Goal: Task Accomplishment & Management: Use online tool/utility

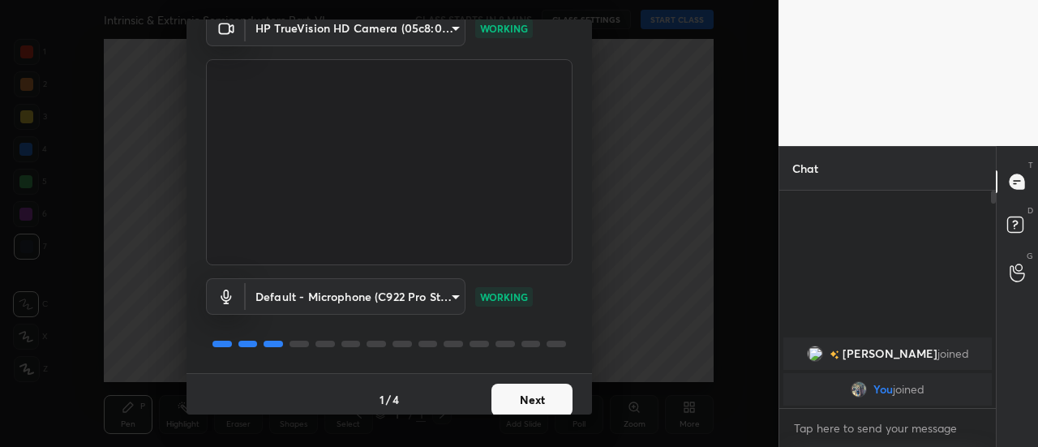
scroll to position [84, 0]
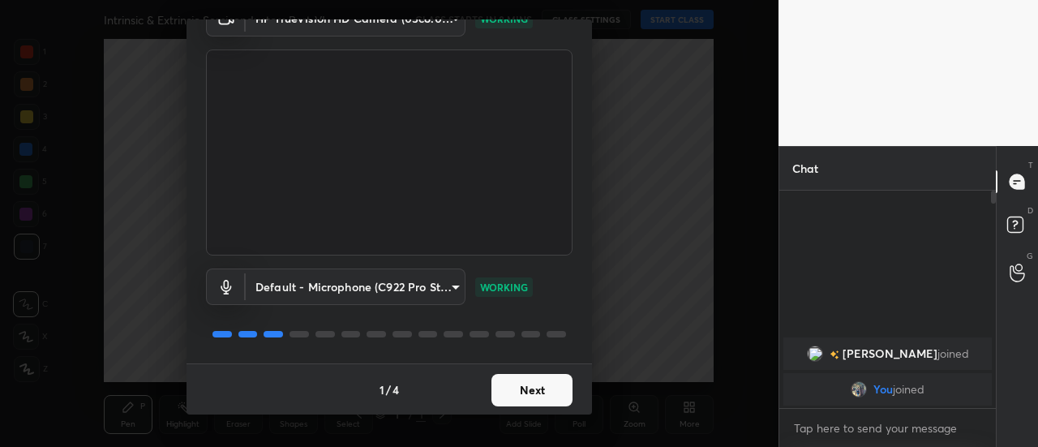
click at [553, 384] on button "Next" at bounding box center [532, 390] width 81 height 32
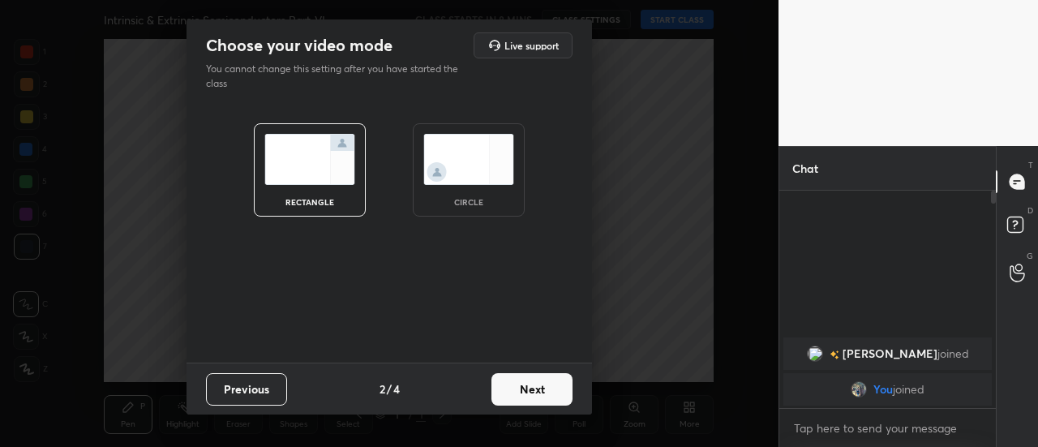
scroll to position [0, 0]
click at [553, 384] on button "Next" at bounding box center [532, 389] width 81 height 32
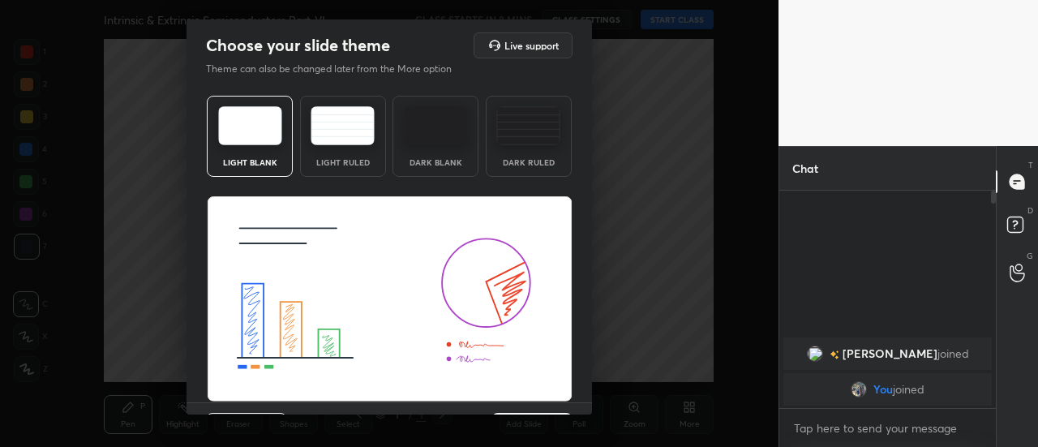
scroll to position [39, 0]
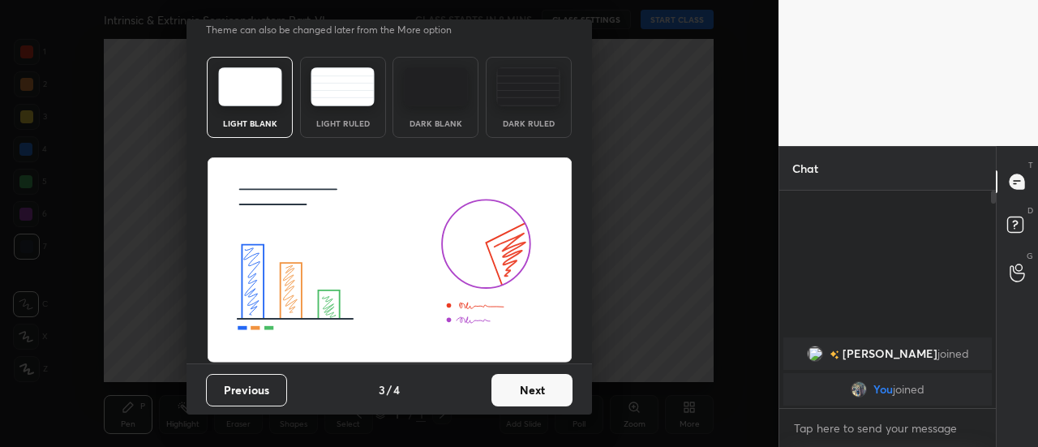
click at [545, 389] on button "Next" at bounding box center [532, 390] width 81 height 32
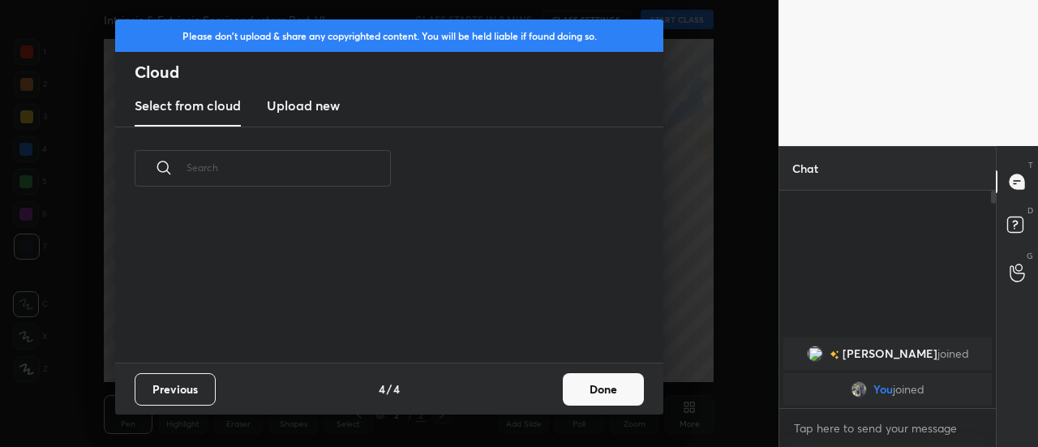
scroll to position [152, 521]
click at [606, 390] on button "Done" at bounding box center [603, 389] width 81 height 32
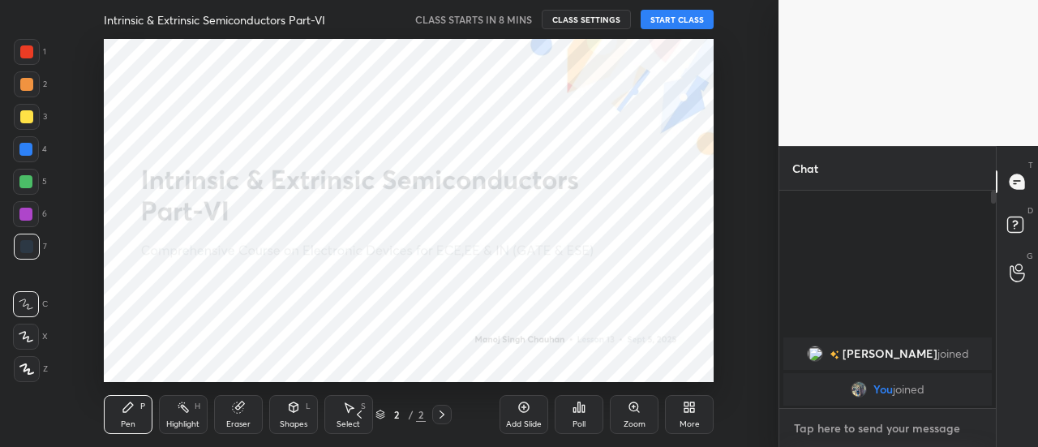
type textarea "x"
click at [812, 435] on textarea at bounding box center [887, 428] width 191 height 26
type textarea "o"
type textarea "x"
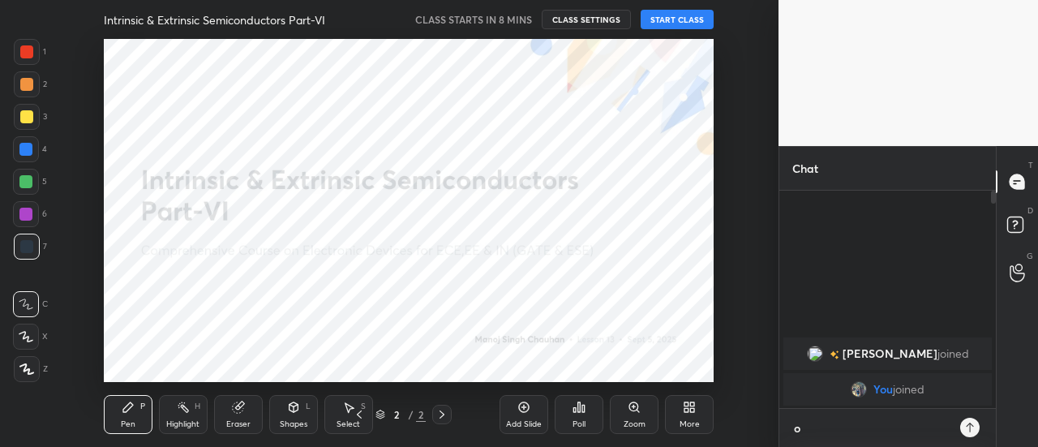
type textarea "x"
type textarea "N"
type textarea "x"
type textarea "No"
type textarea "x"
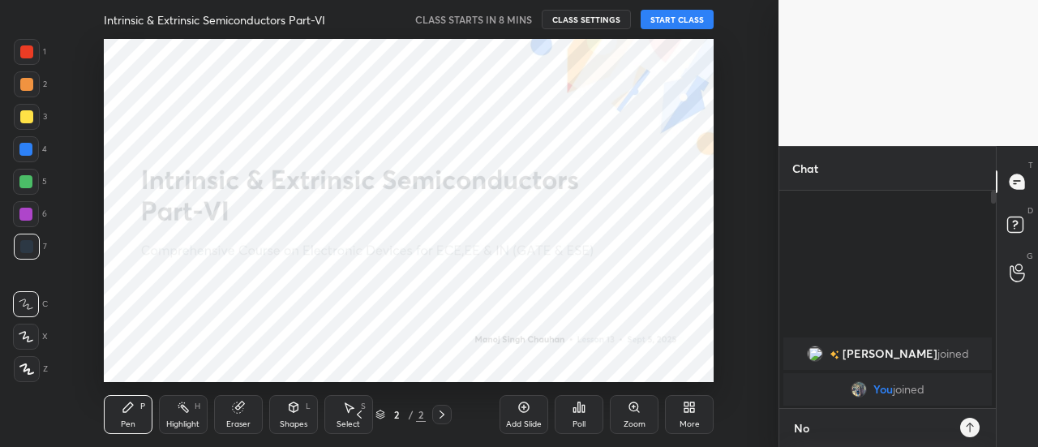
type textarea "No"
type textarea "x"
type textarea "No c"
type textarea "x"
type textarea "No cl"
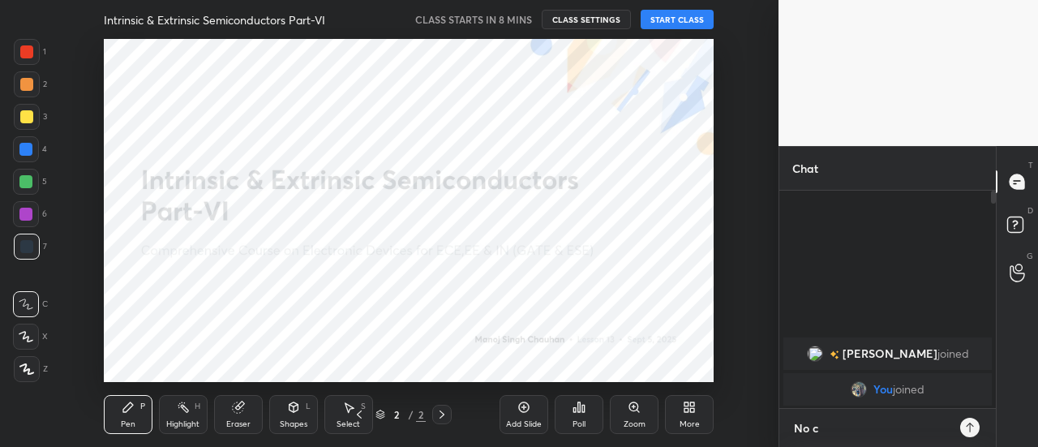
type textarea "x"
type textarea "No cla"
type textarea "x"
type textarea "No clas"
type textarea "x"
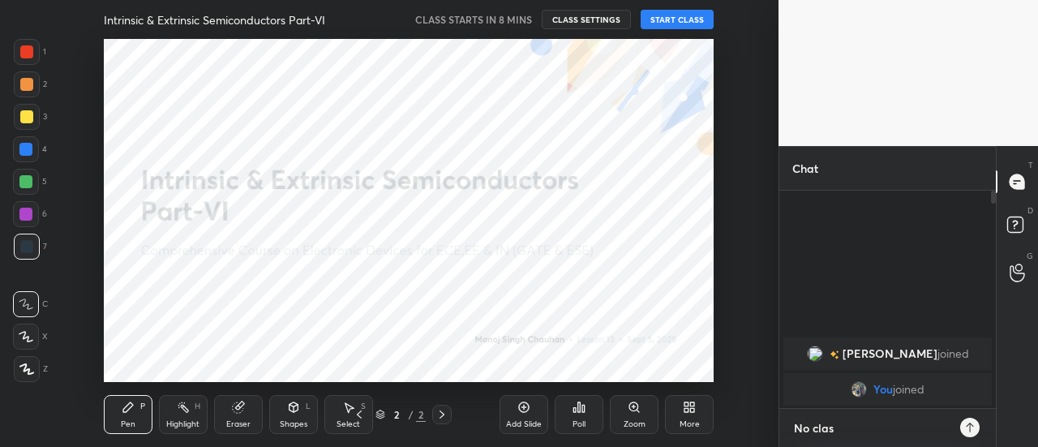
type textarea "No class"
type textarea "x"
type textarea "No class"
type textarea "x"
type textarea "No class t"
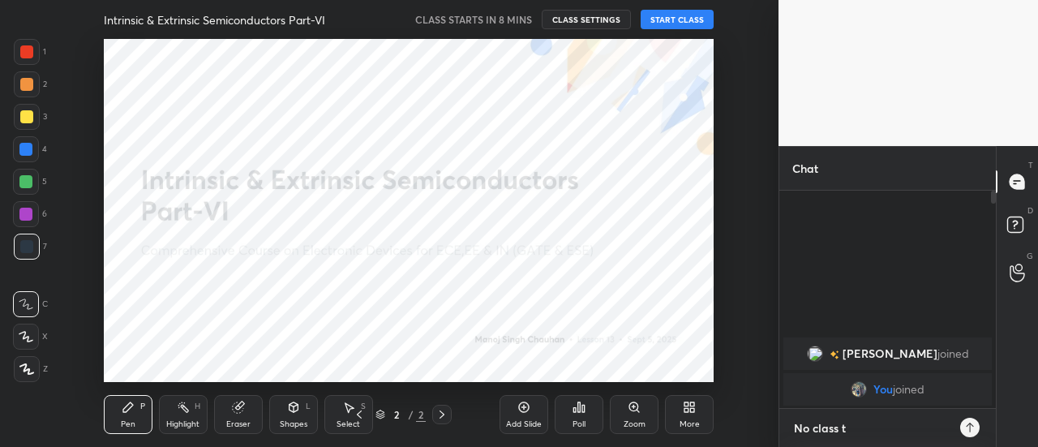
type textarea "x"
type textarea "No class ti"
type textarea "x"
type textarea "No class til"
type textarea "x"
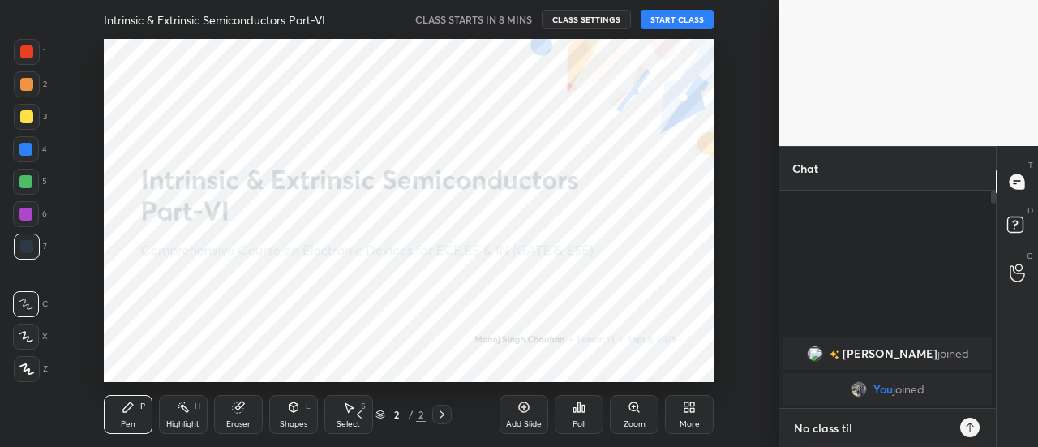
type textarea "No class till"
type textarea "x"
type textarea "No class till"
type textarea "x"
type textarea "No class till !"
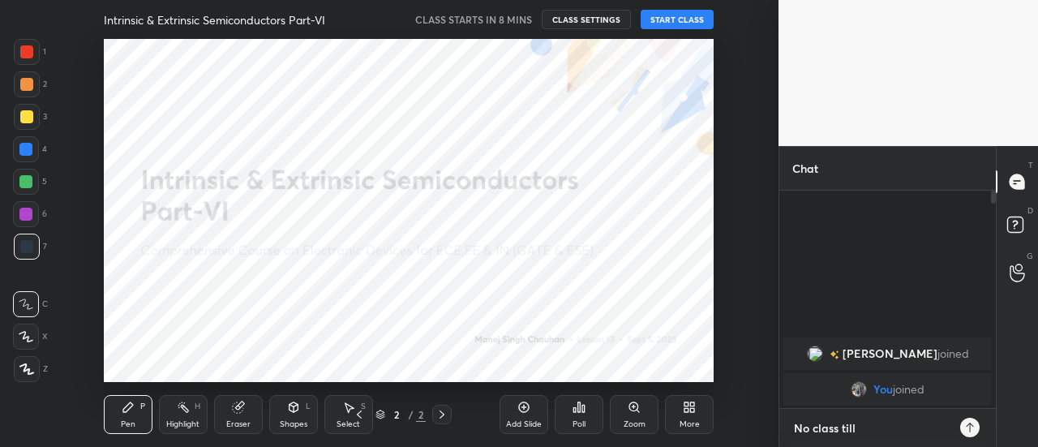
type textarea "x"
type textarea "No class till"
type textarea "x"
type textarea "No class till 1"
type textarea "x"
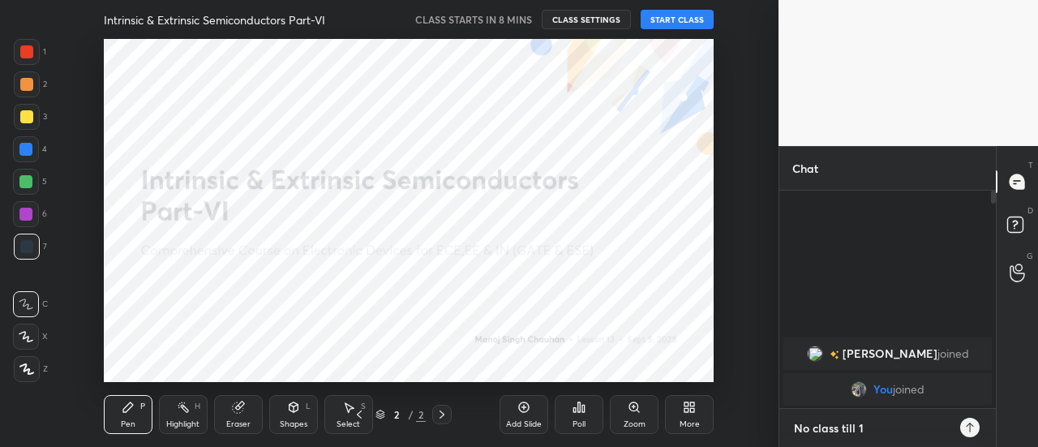
type textarea "No class till 10"
type textarea "x"
type textarea "No class till 10t"
type textarea "x"
type textarea "No class till 10th"
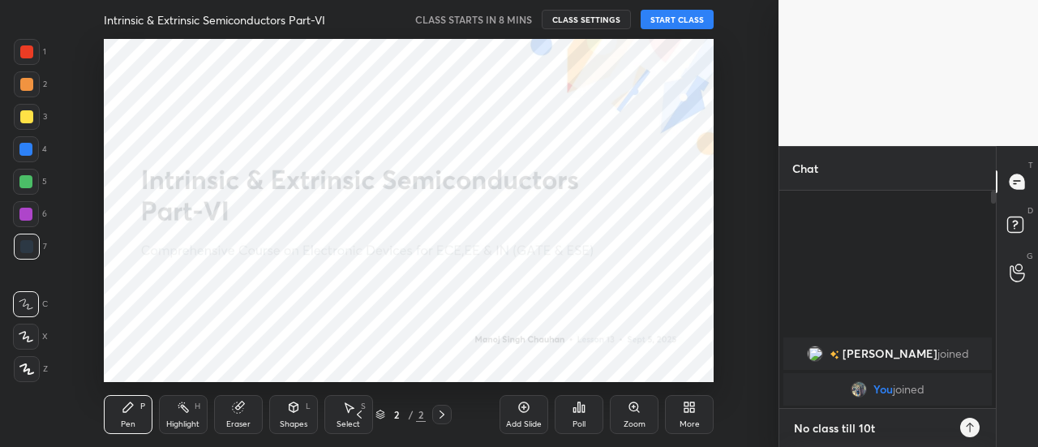
type textarea "x"
type textarea "No class till 10th"
type textarea "x"
type textarea "No class till 10th k"
type textarea "x"
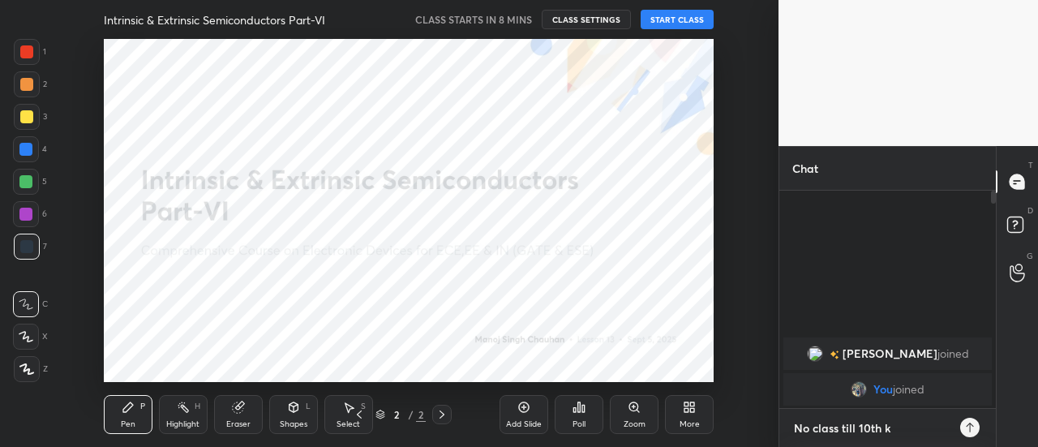
type textarea "No class till 10th ki"
type textarea "x"
type textarea "No class till 10th kin"
type textarea "x"
type textarea "No class till 10th kind"
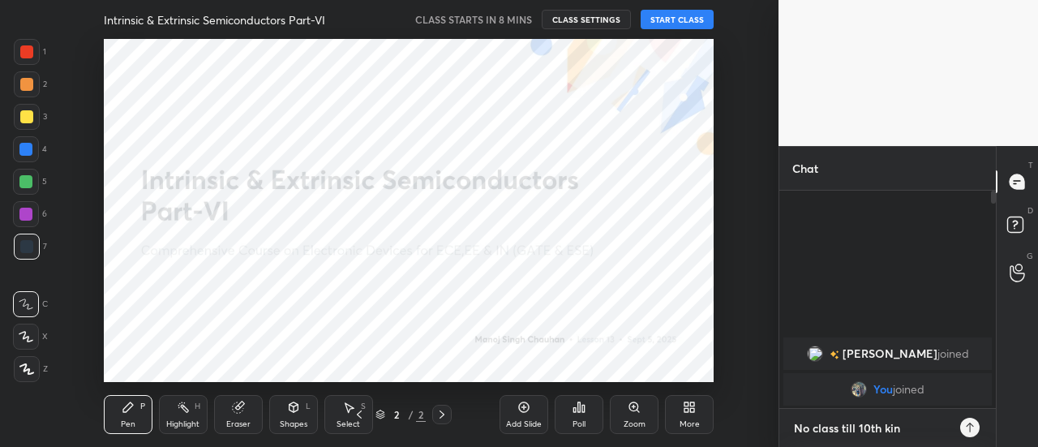
type textarea "x"
type textarea "No class till 10th kindl"
type textarea "x"
type textarea "No class till 10th kindly"
type textarea "x"
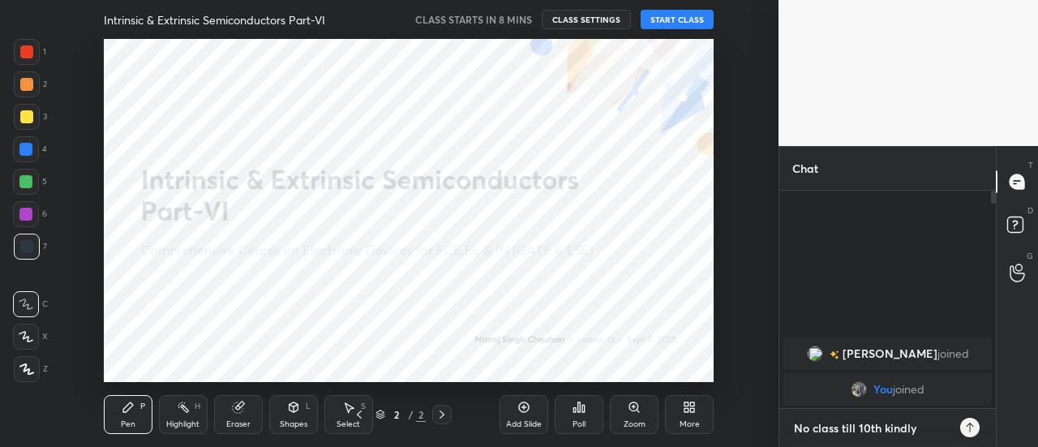
type textarea "No class till 10th kindly"
type textarea "x"
type textarea "No class till 10th kindly f"
type textarea "x"
type textarea "No class till 10th kindly fo"
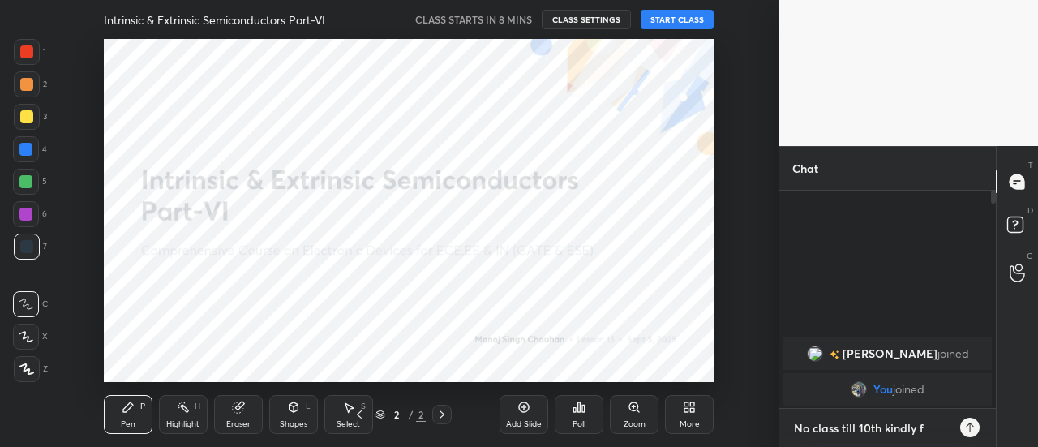
type textarea "x"
type textarea "No class till 10th kindly fol"
type textarea "x"
type textarea "No class till 10th kindly foll"
type textarea "x"
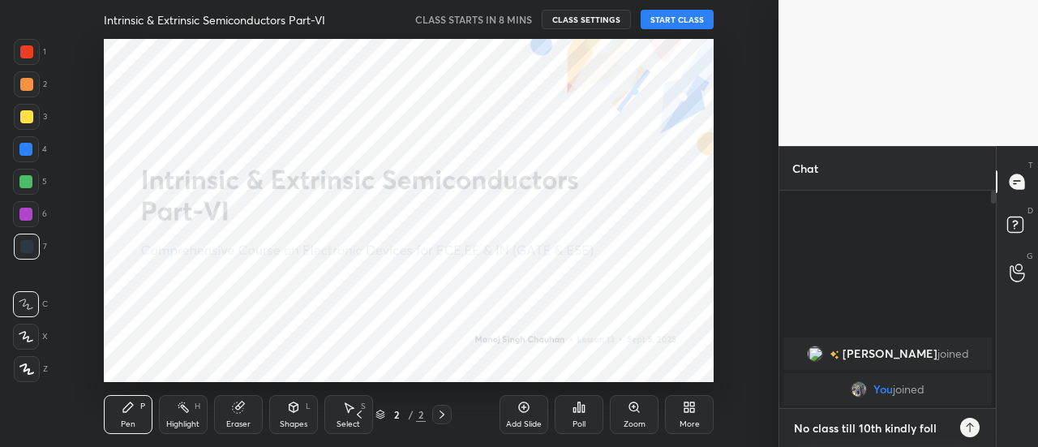
type textarea "No class till 10th kindly follo"
type textarea "x"
type textarea "No class till 10th kindly follow"
type textarea "x"
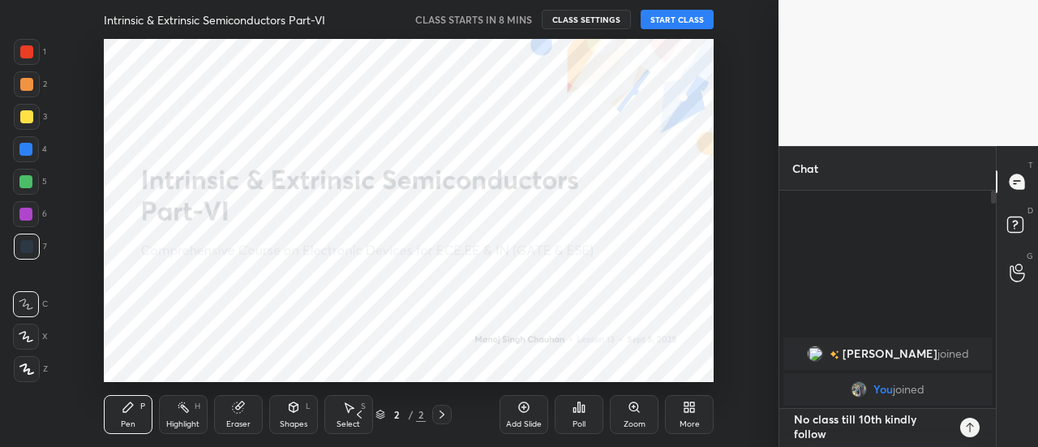
type textarea "No class till 10th kindly follow"
type textarea "x"
type textarea "No class till 10th kindly follow t"
type textarea "x"
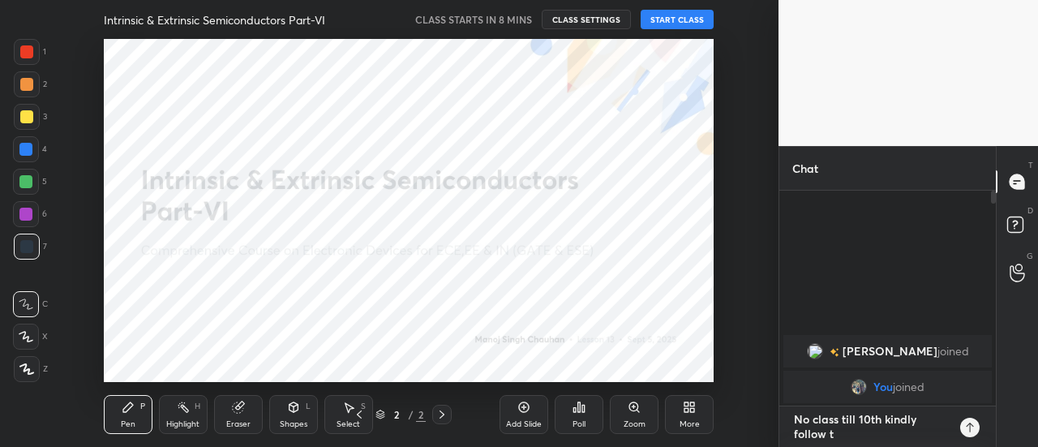
type textarea "No class till 10th kindly follow th"
type textarea "x"
type textarea "No class till 10th kindly follow the"
type textarea "x"
type textarea "No class till 10th kindly follow the"
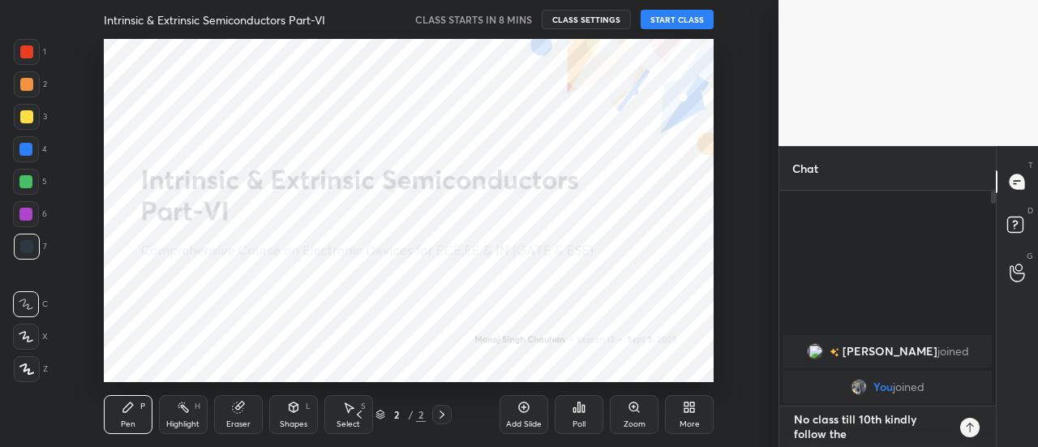
type textarea "x"
type textarea "No class till 10th kindly follow the p"
type textarea "x"
type textarea "No class till 10th kindly follow the pl"
type textarea "x"
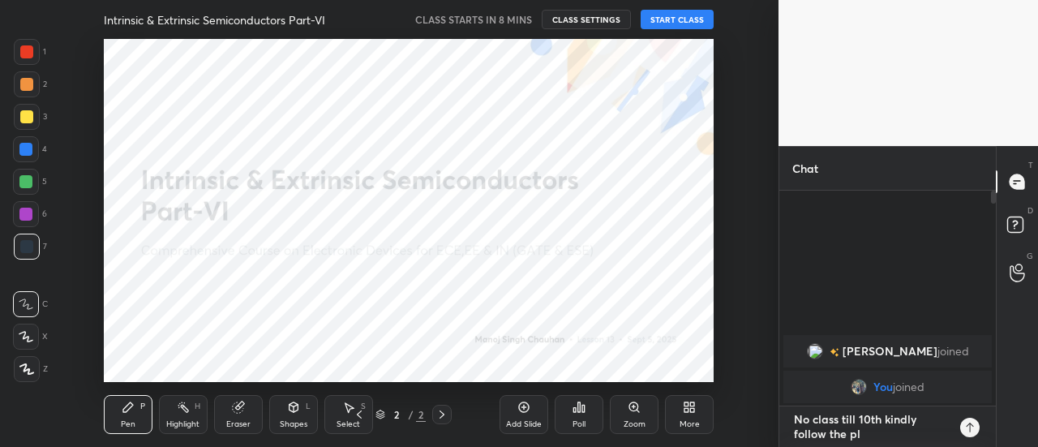
type textarea "No class till 10th kindly follow the pla"
type textarea "x"
type textarea "No class till 10th kindly follow the plan"
type textarea "x"
type textarea "No class till 10th kindly follow the plann"
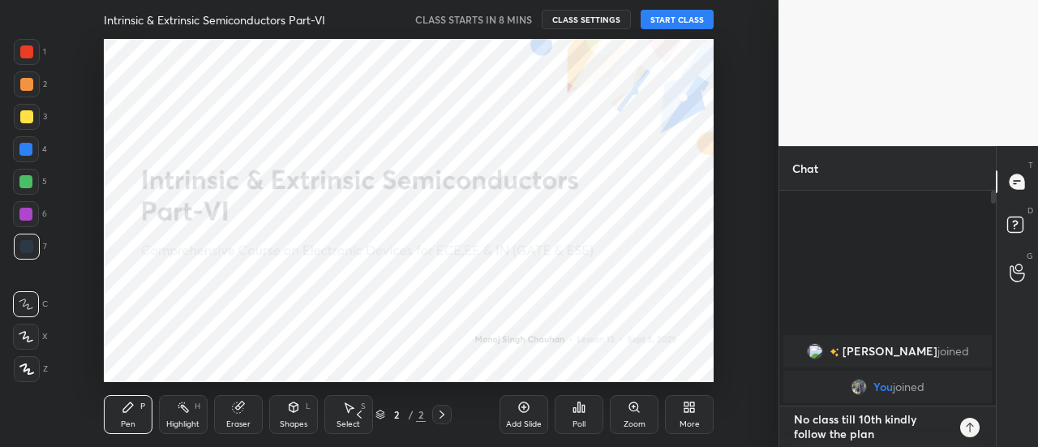
type textarea "x"
type textarea "No class till 10th kindly follow the planne"
type textarea "x"
type textarea "No class till 10th kindly follow the planner"
type textarea "x"
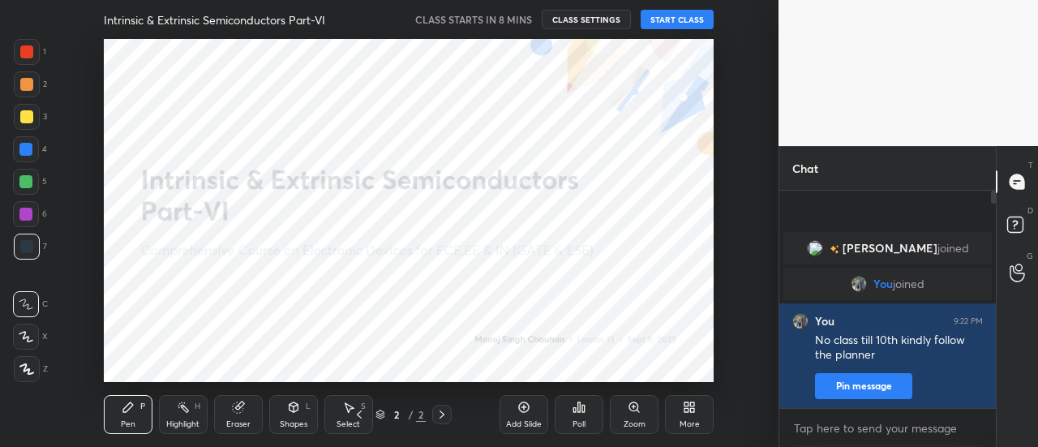
click at [672, 25] on button "START CLASS" at bounding box center [677, 19] width 73 height 19
click at [514, 16] on span "mute" at bounding box center [517, 19] width 23 height 11
click at [579, 413] on icon at bounding box center [579, 407] width 13 height 13
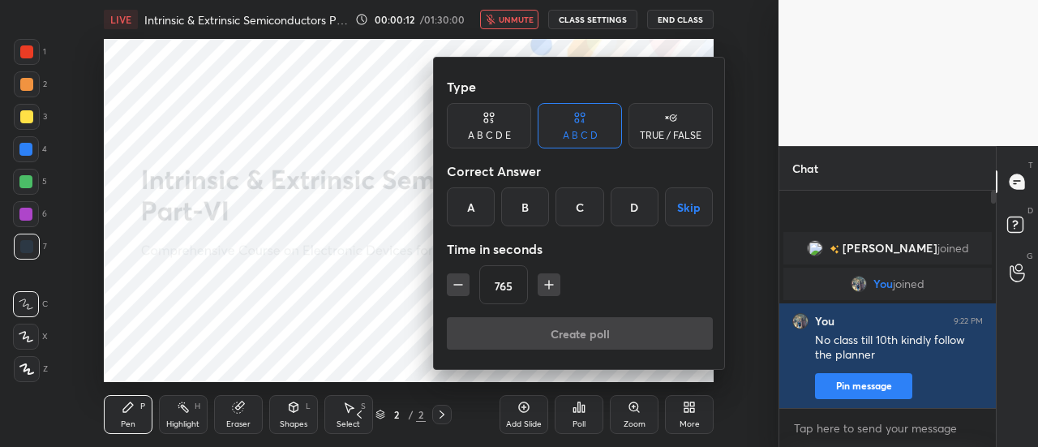
click at [699, 207] on button "Skip" at bounding box center [689, 206] width 48 height 39
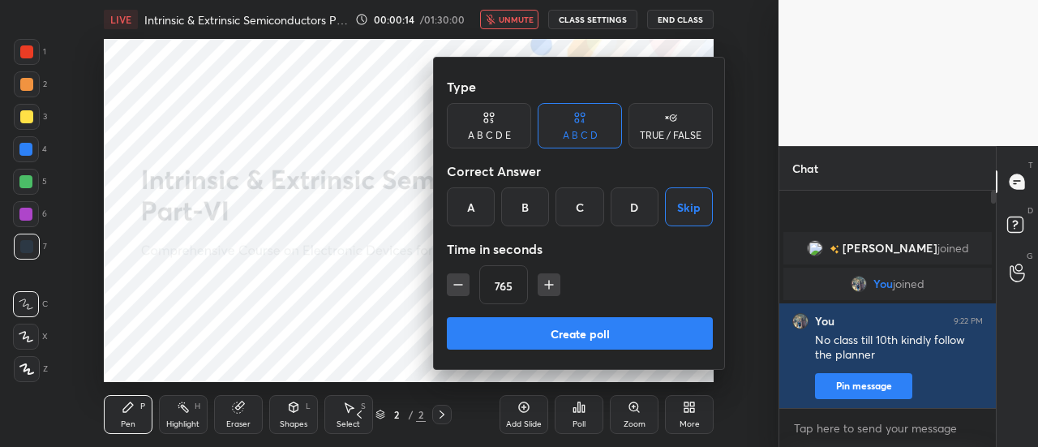
click at [603, 338] on button "Create poll" at bounding box center [580, 333] width 266 height 32
type textarea "x"
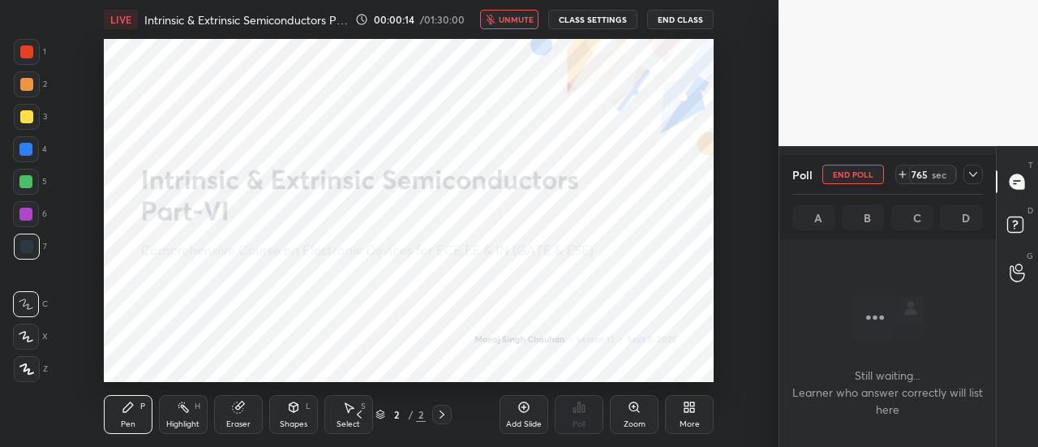
scroll to position [128, 212]
click at [973, 173] on icon at bounding box center [973, 174] width 13 height 13
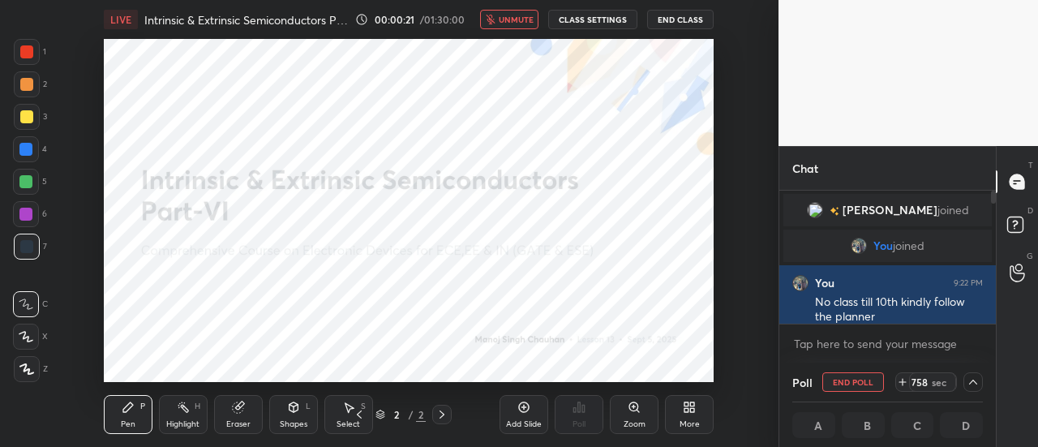
click at [681, 22] on button "End Class" at bounding box center [680, 19] width 67 height 19
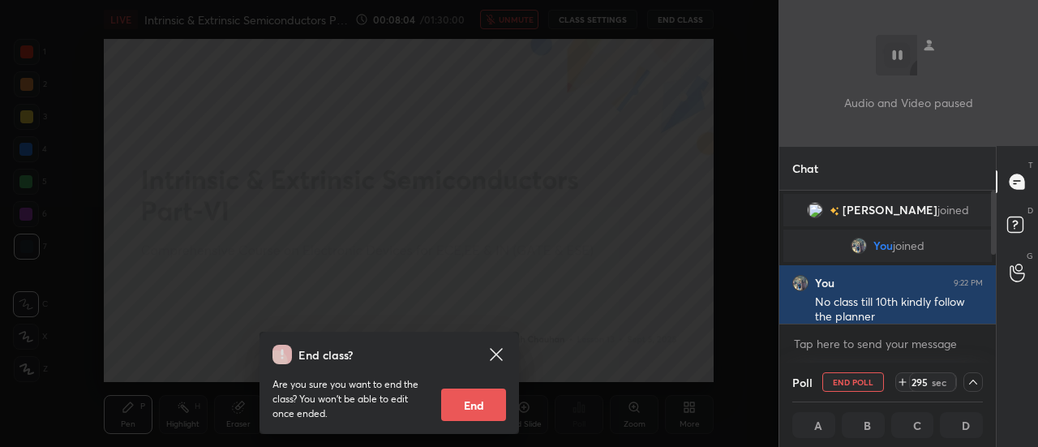
click at [903, 383] on icon at bounding box center [903, 382] width 0 height 6
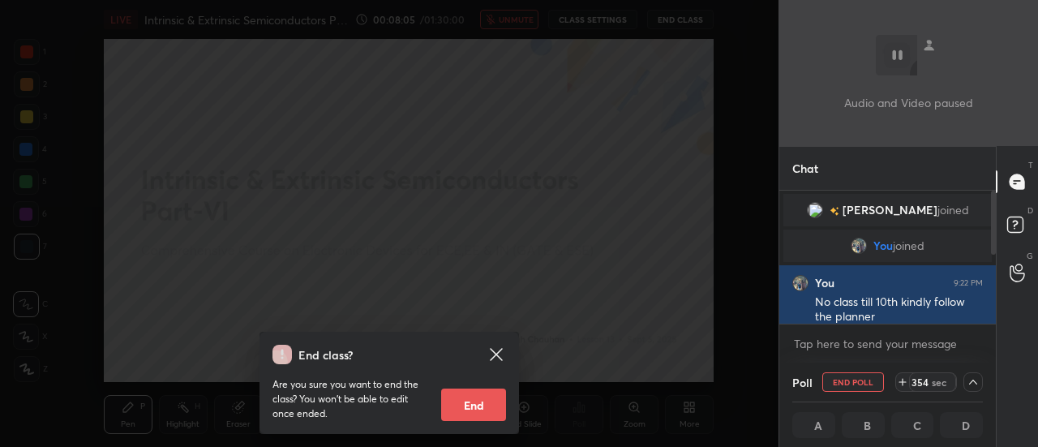
click at [903, 383] on icon at bounding box center [903, 382] width 0 height 6
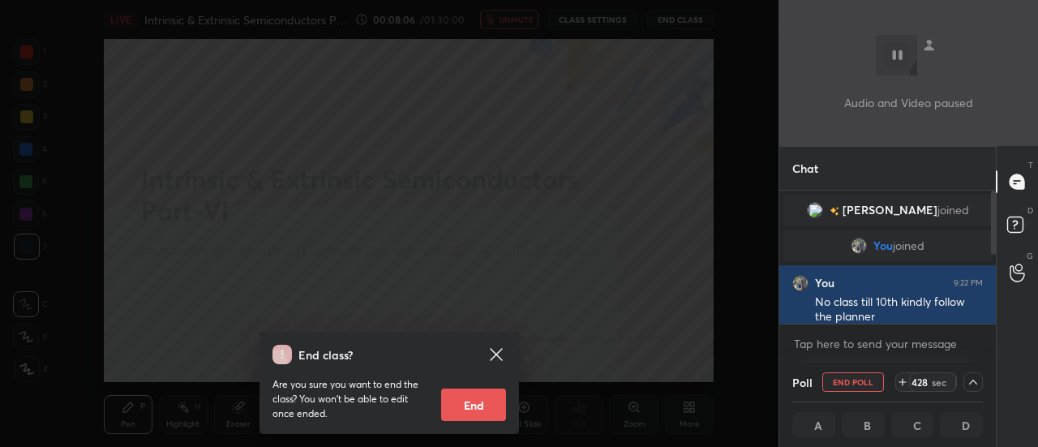
click at [903, 383] on icon at bounding box center [903, 382] width 0 height 6
click at [569, 256] on div "End class? Are you sure you want to end the class? You won’t be able to edit on…" at bounding box center [389, 223] width 779 height 447
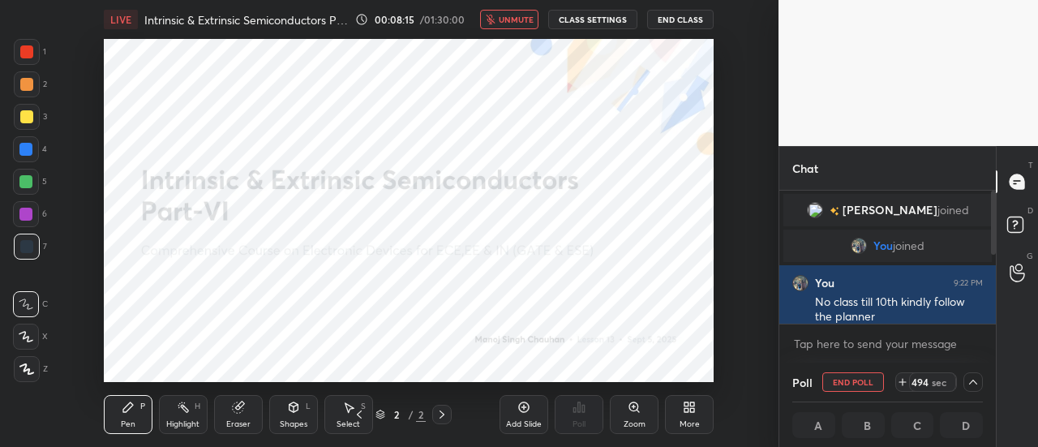
click at [687, 20] on button "End Class" at bounding box center [680, 19] width 67 height 19
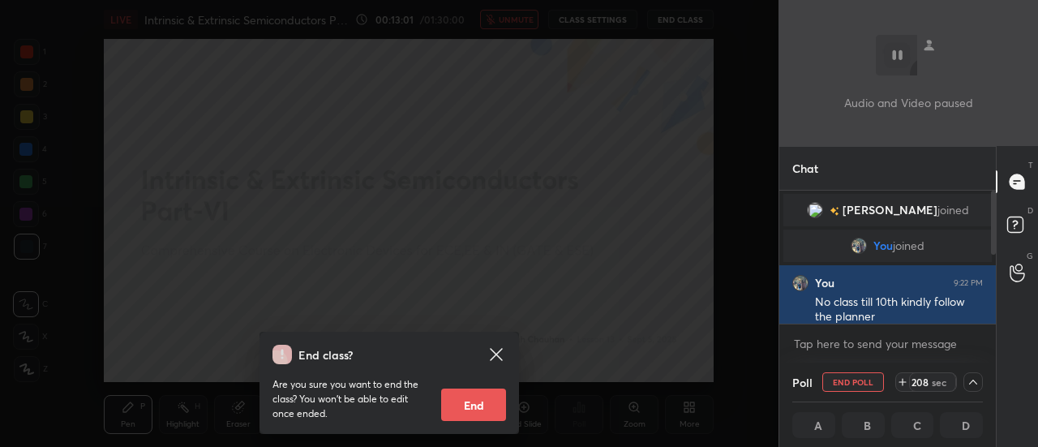
click at [628, 150] on div "End class? Are you sure you want to end the class? You won’t be able to edit on…" at bounding box center [389, 223] width 779 height 447
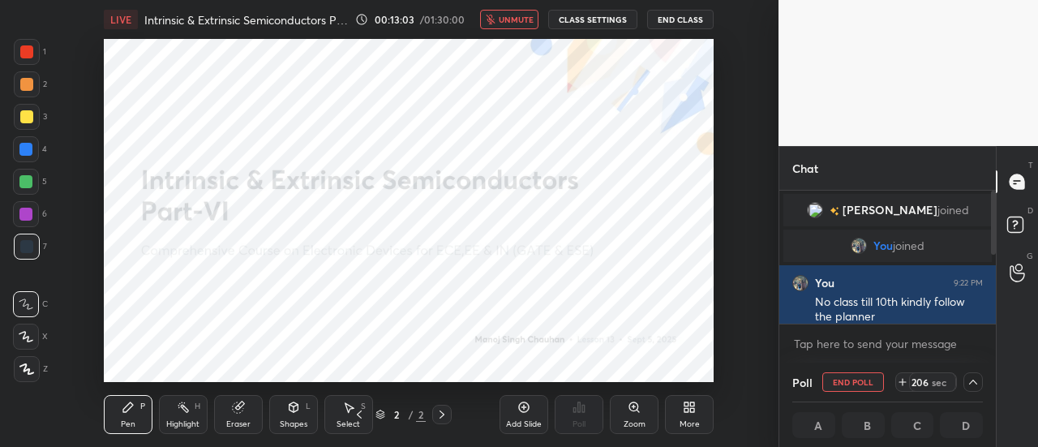
click at [675, 21] on button "End Class" at bounding box center [680, 19] width 67 height 19
